Goal: Check status: Verify the current state of an ongoing process or item

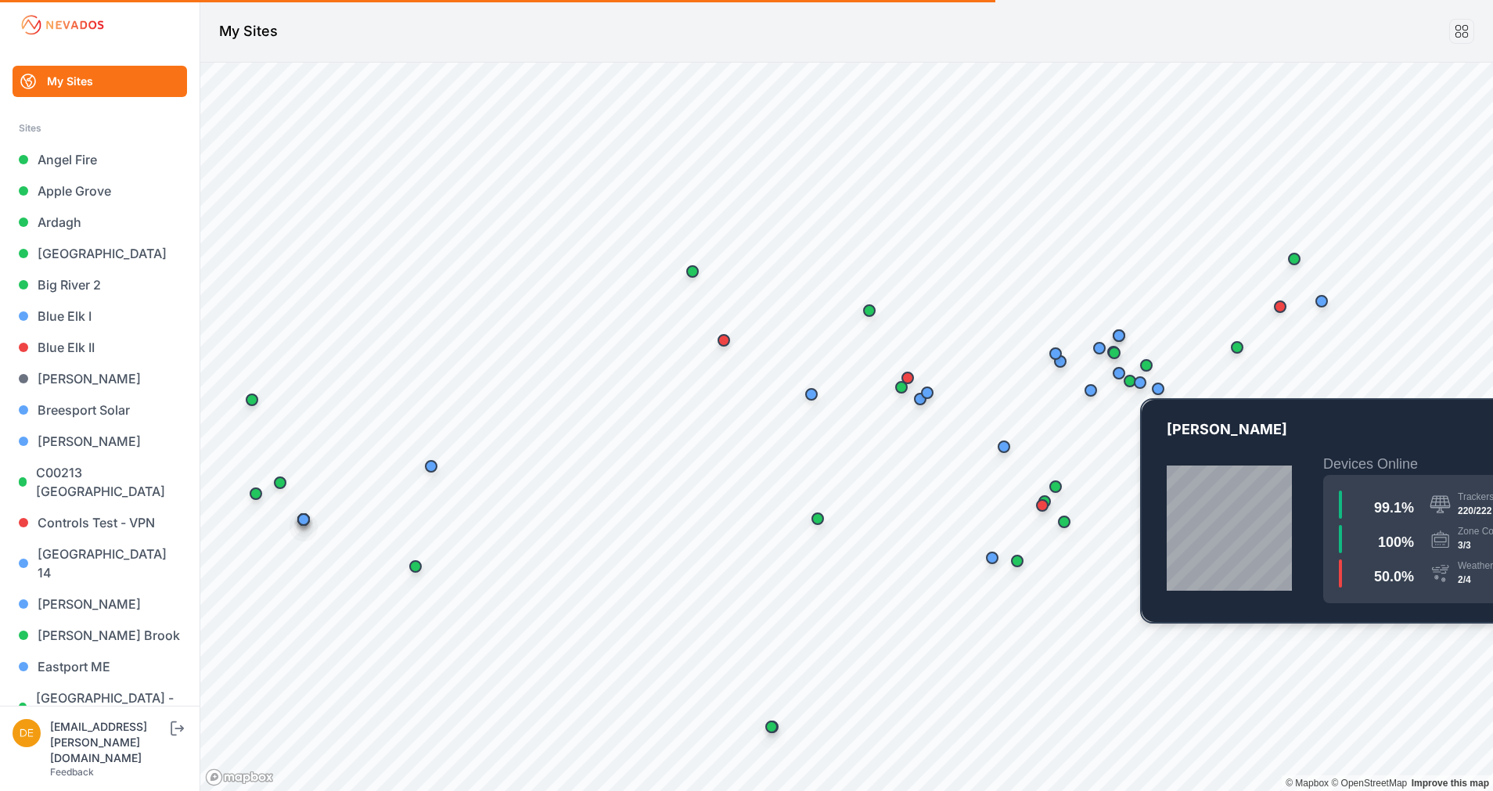
click at [1147, 388] on div "Map marker" at bounding box center [1140, 382] width 31 height 31
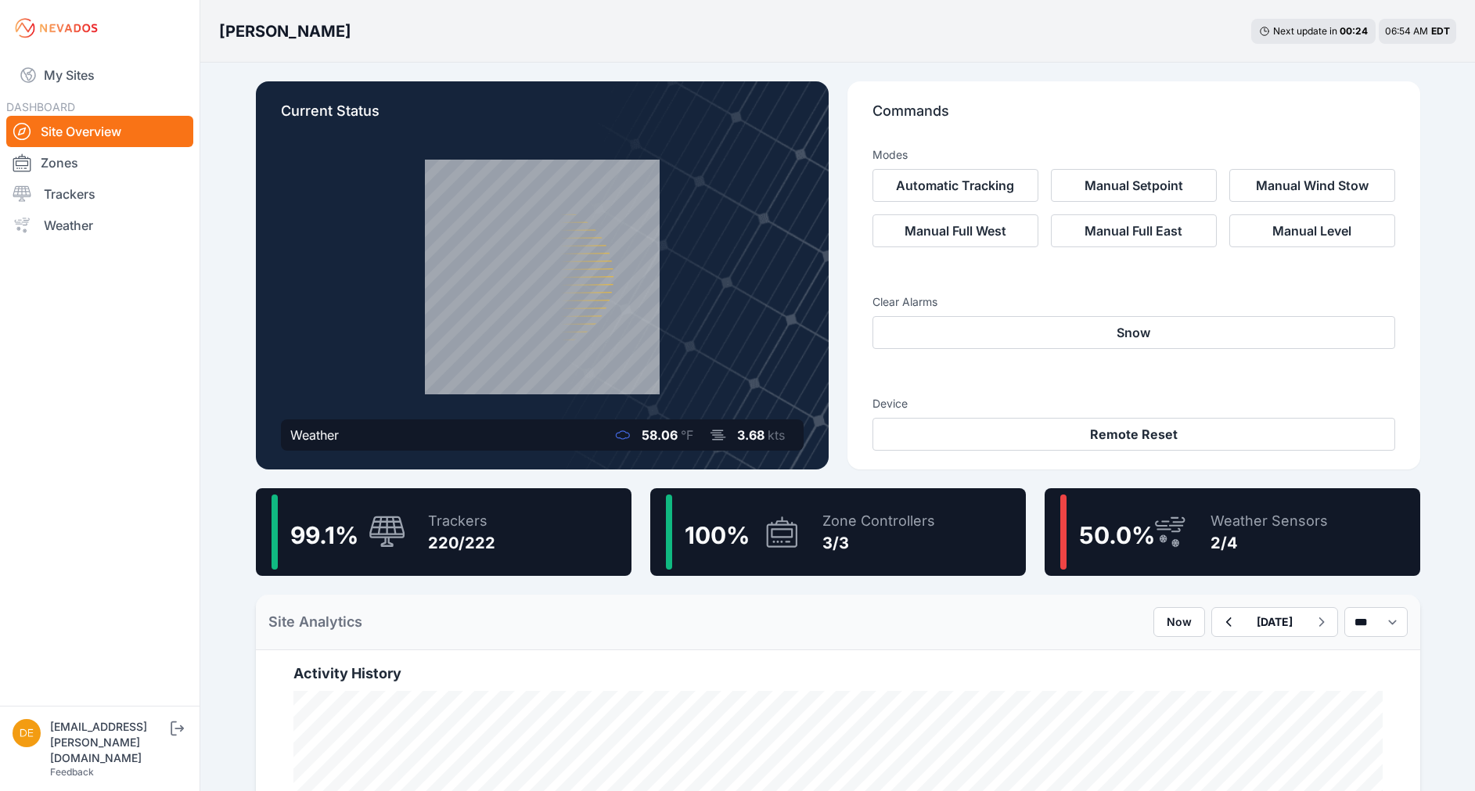
click at [1148, 544] on span "50.0 %" at bounding box center [1117, 535] width 76 height 28
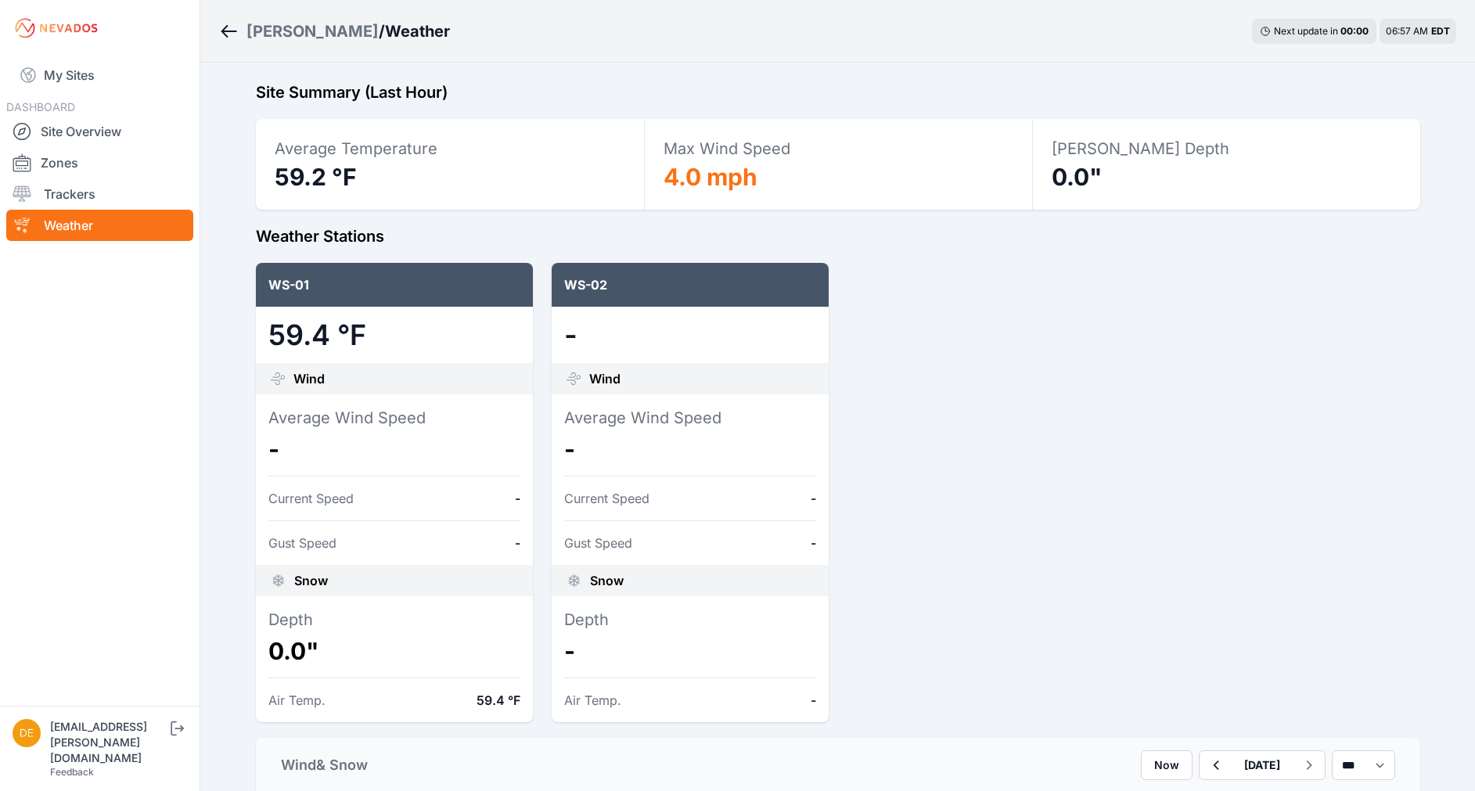
click at [202, 57] on div "[PERSON_NAME] / Weather Next update in 00 : 00 06:57 AM EDT" at bounding box center [837, 31] width 1275 height 63
click at [220, 34] on icon "Breadcrumb" at bounding box center [229, 31] width 20 height 19
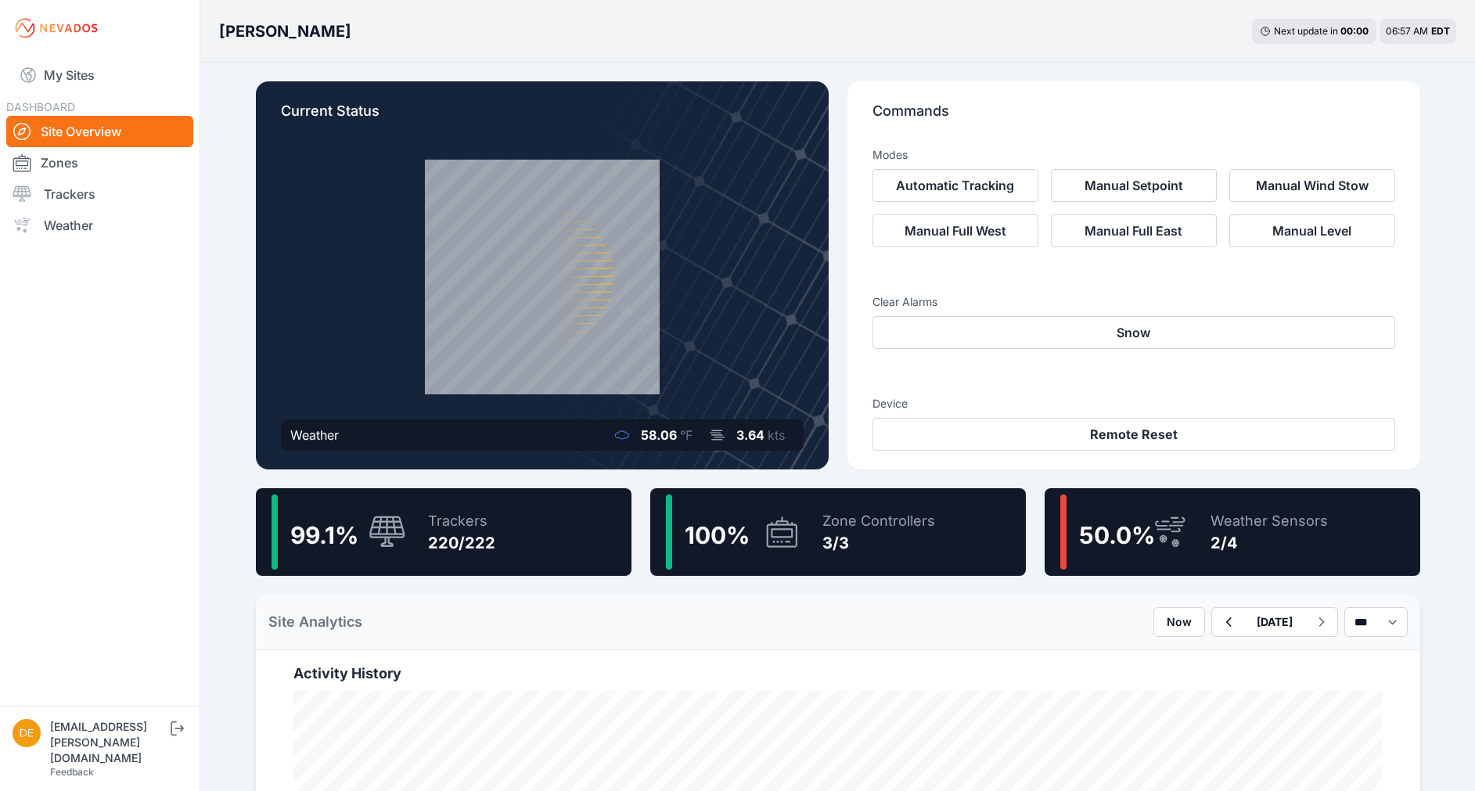
click at [485, 552] on div "220/222" at bounding box center [461, 543] width 67 height 22
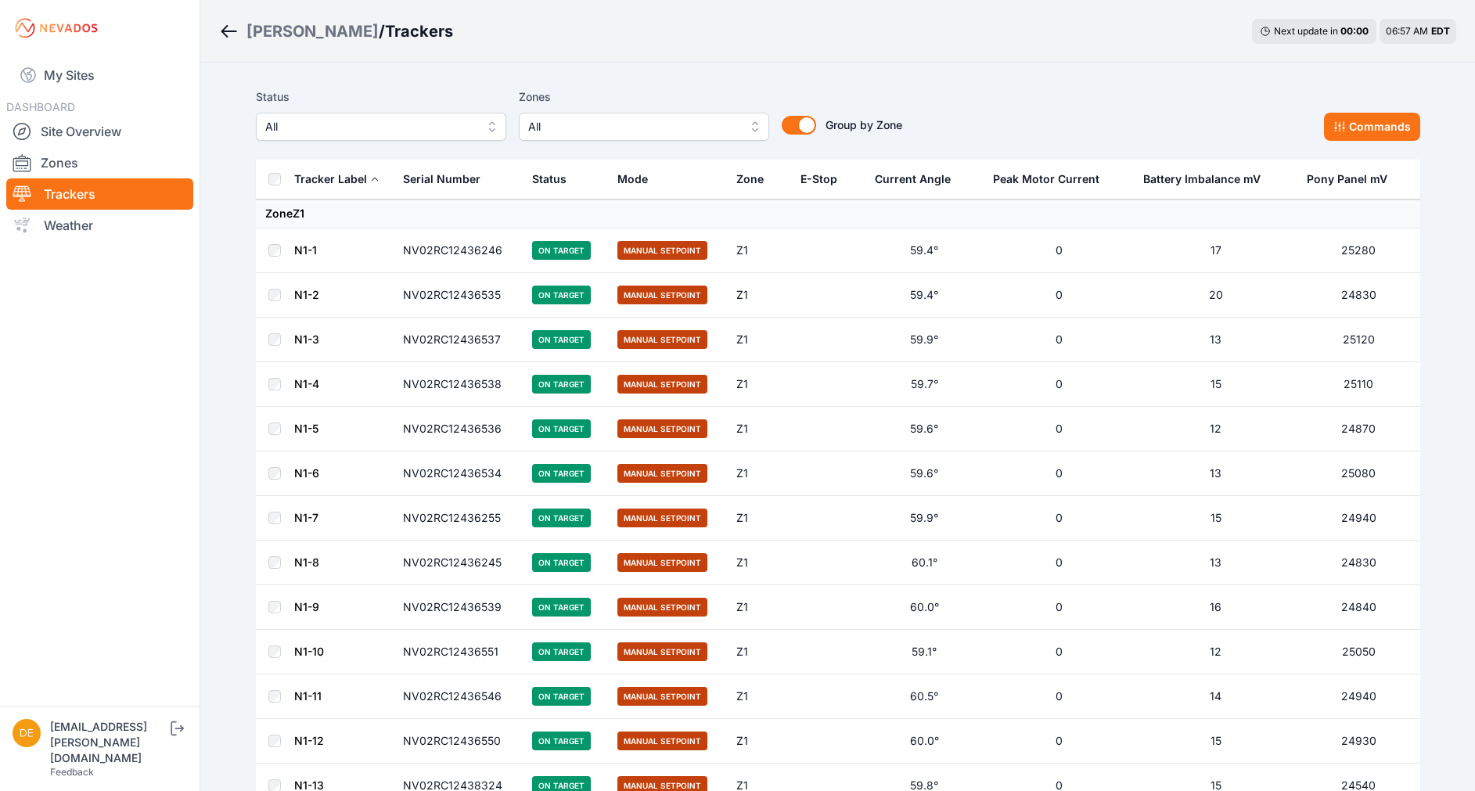
click at [286, 178] on th at bounding box center [275, 180] width 38 height 40
click at [372, 120] on span "All" at bounding box center [370, 126] width 210 height 19
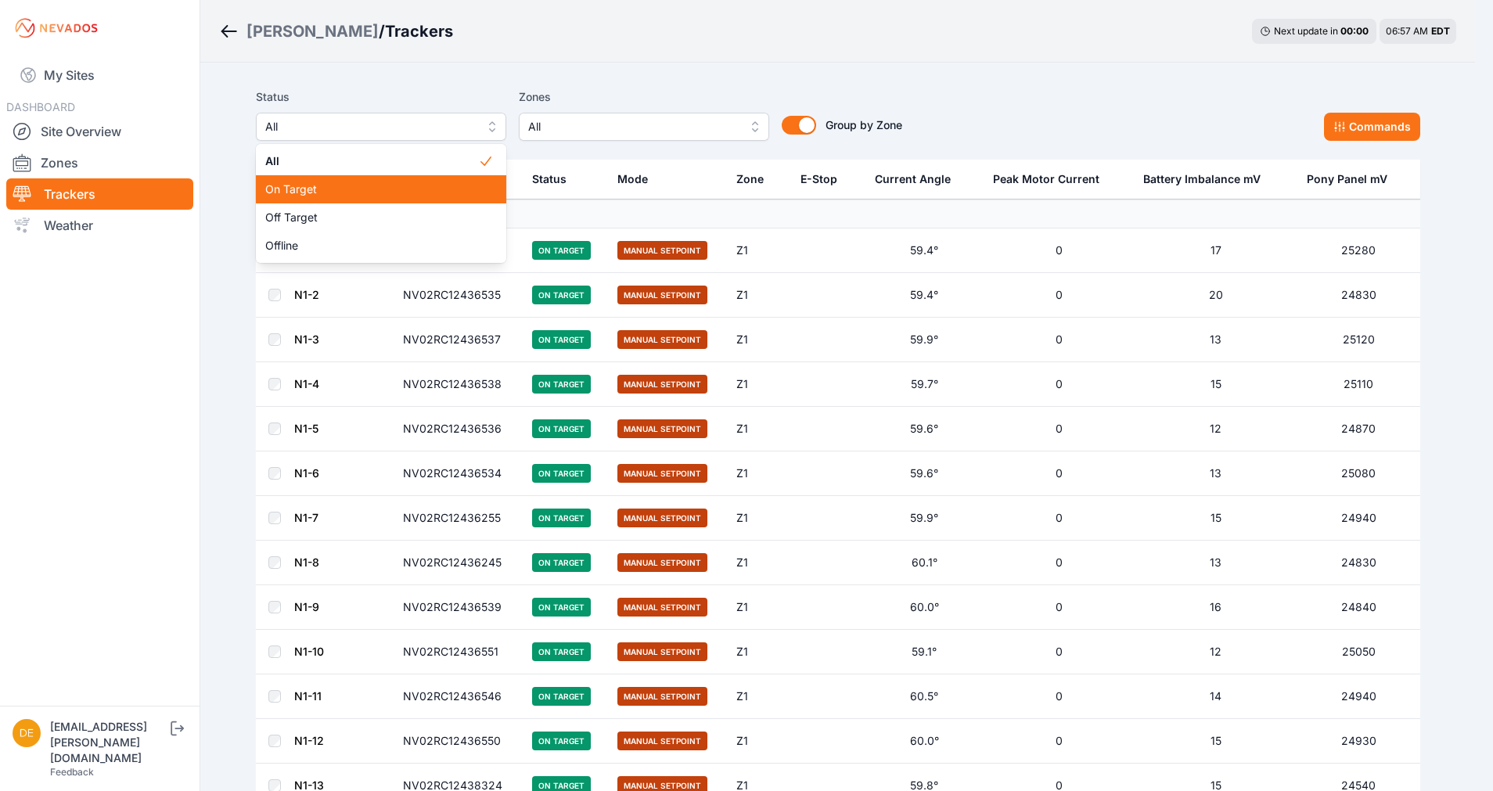
click at [343, 198] on div "On Target" at bounding box center [381, 189] width 250 height 28
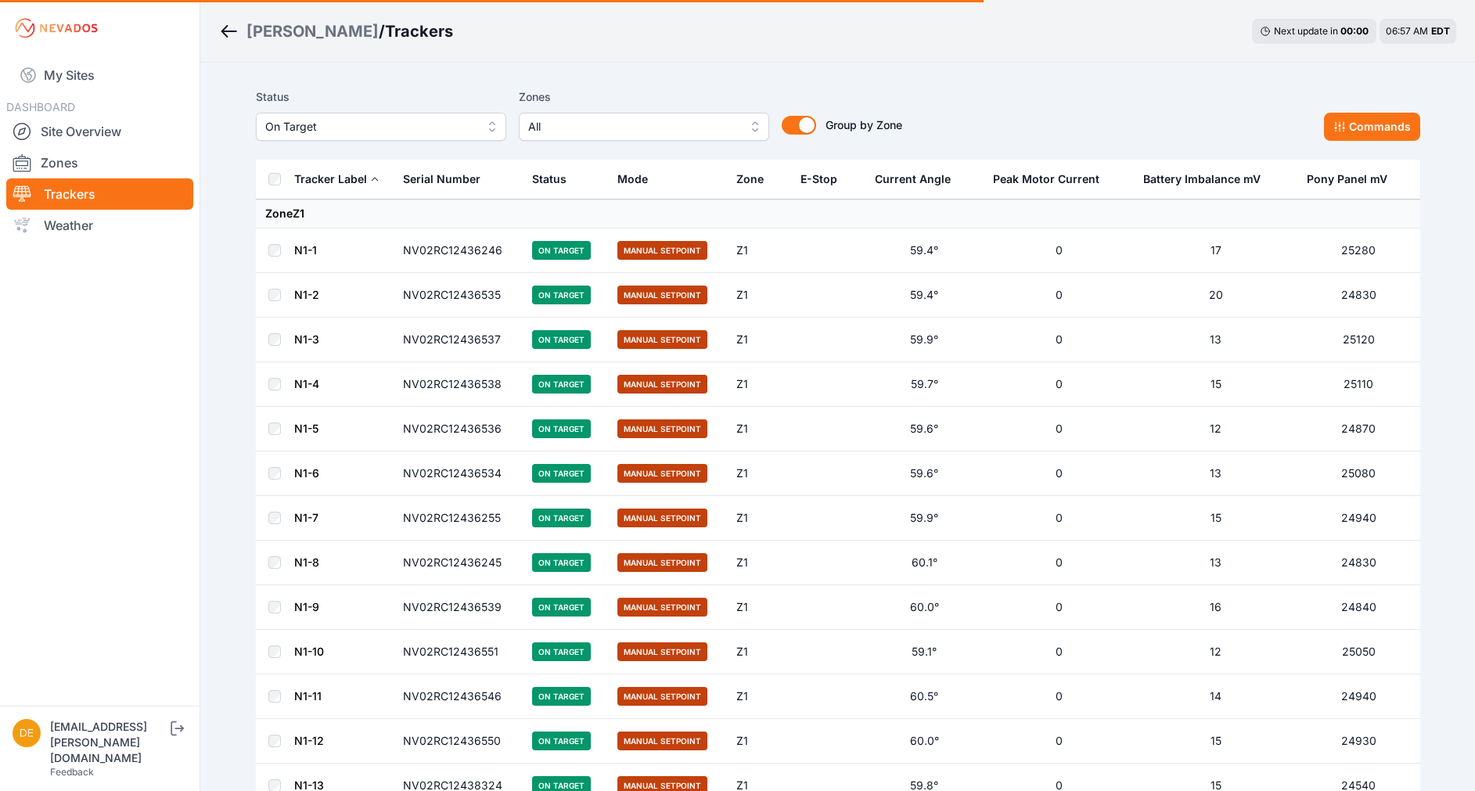
click at [1380, 145] on div "Status On Target Zones All Group by Zone Group by Zone Commands" at bounding box center [838, 120] width 1164 height 78
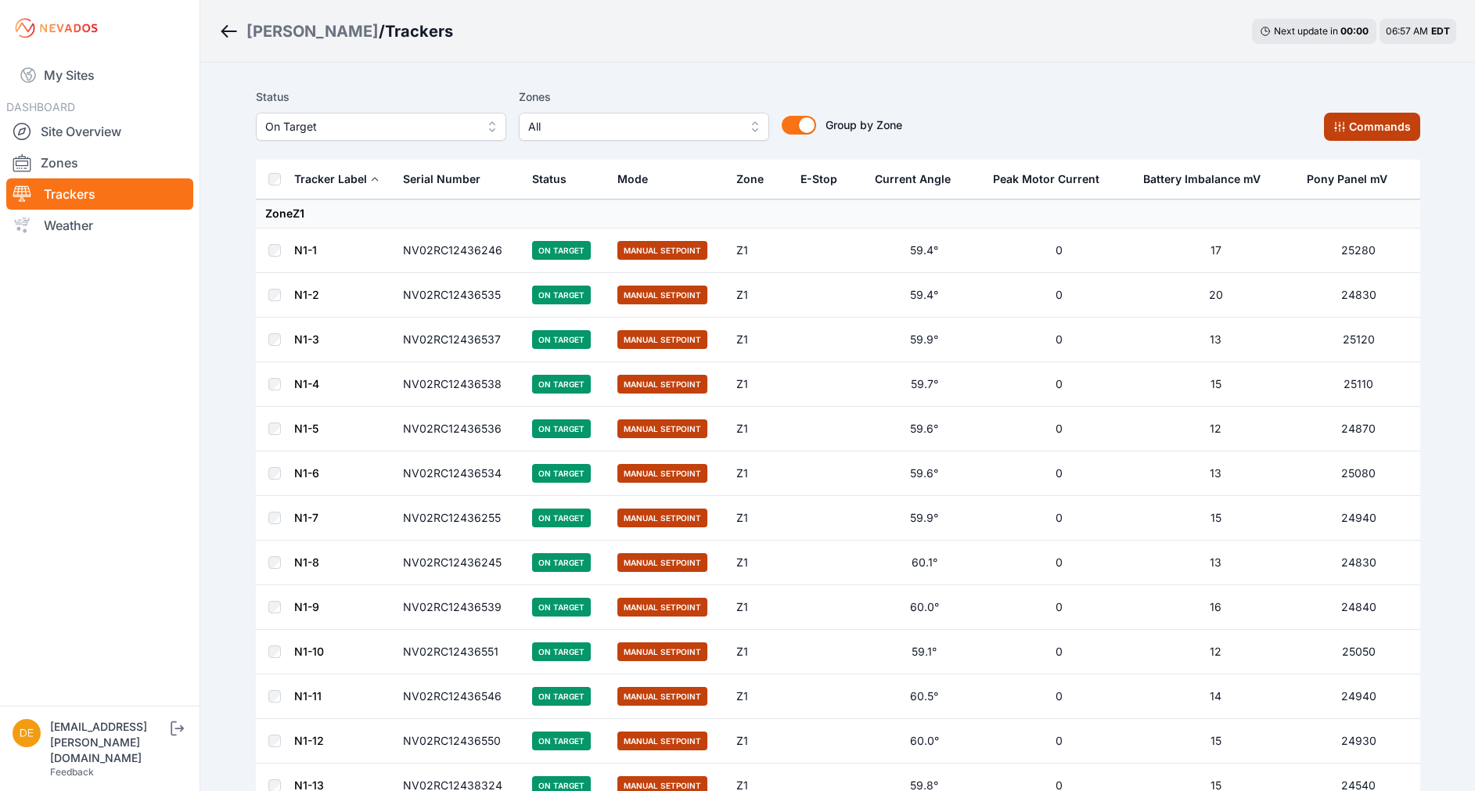
click at [1354, 136] on button "Commands" at bounding box center [1372, 127] width 96 height 28
